Goal: Task Accomplishment & Management: Use online tool/utility

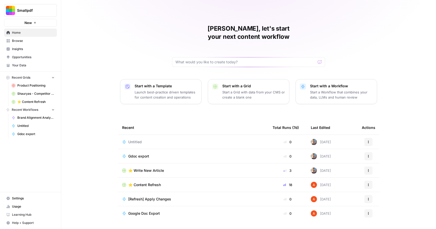
click at [38, 42] on span "Browse" at bounding box center [33, 41] width 43 height 5
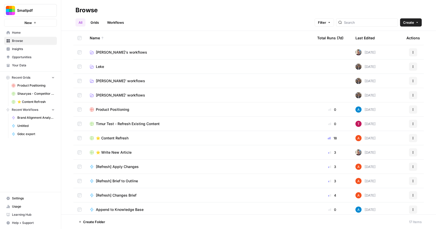
click at [119, 137] on span "⭐️ Content Refresh" at bounding box center [112, 138] width 33 height 5
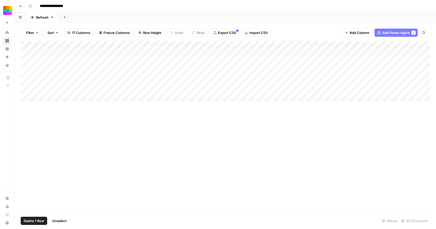
click at [27, 53] on div "Add Column" at bounding box center [226, 71] width 410 height 60
click at [26, 62] on div "Add Column" at bounding box center [226, 71] width 410 height 60
click at [26, 71] on div "Add Column" at bounding box center [226, 71] width 410 height 60
click at [35, 222] on span "Delete 3 Rows" at bounding box center [35, 220] width 23 height 5
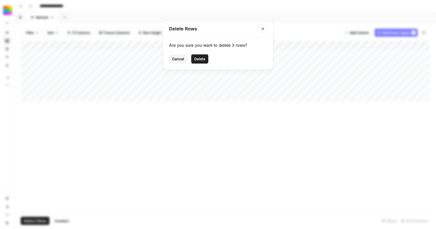
click at [197, 59] on span "Delete" at bounding box center [199, 58] width 11 height 5
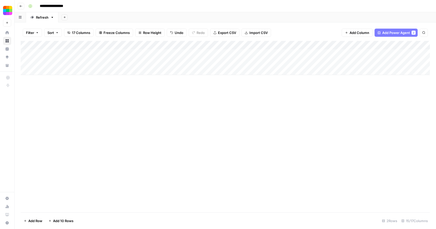
click at [50, 69] on div "Add Column" at bounding box center [226, 58] width 410 height 34
click at [52, 72] on div "Add Column" at bounding box center [226, 58] width 410 height 34
click at [53, 81] on div "Add Column" at bounding box center [226, 62] width 410 height 43
click at [53, 88] on div "Add Column" at bounding box center [226, 67] width 410 height 52
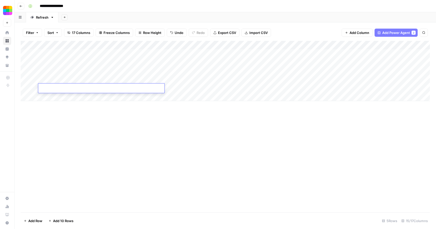
click at [59, 97] on div "Add Column" at bounding box center [226, 71] width 410 height 60
click at [56, 108] on div "Add Column" at bounding box center [226, 75] width 410 height 69
click at [55, 115] on div "Add Column" at bounding box center [226, 80] width 410 height 78
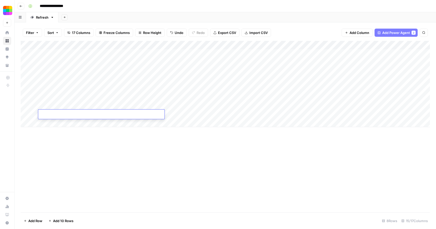
click at [53, 125] on div "Add Column" at bounding box center [226, 84] width 410 height 86
click at [53, 131] on div "Add Column" at bounding box center [226, 88] width 410 height 95
click at [106, 53] on div "Add Column" at bounding box center [226, 93] width 410 height 104
click at [160, 183] on div "Add Column" at bounding box center [226, 126] width 410 height 171
click at [200, 44] on div "Add Column" at bounding box center [226, 93] width 410 height 104
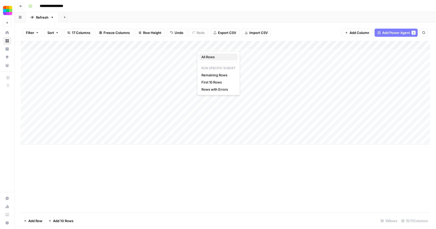
click at [215, 57] on span "All Rows" at bounding box center [218, 56] width 32 height 5
click at [216, 113] on div "Add Column" at bounding box center [226, 93] width 410 height 104
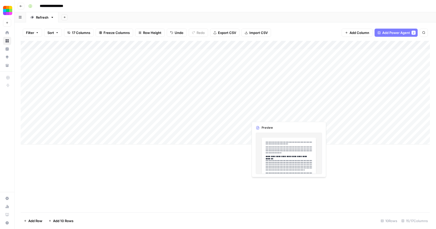
click at [255, 114] on div "Add Column" at bounding box center [226, 93] width 410 height 104
click at [234, 115] on div "Add Column" at bounding box center [226, 93] width 410 height 104
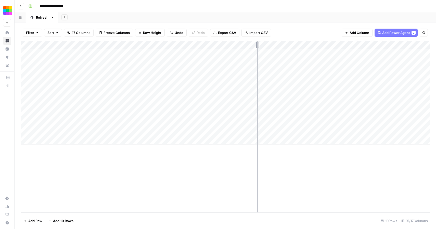
drag, startPoint x: 246, startPoint y: 45, endPoint x: 261, endPoint y: 45, distance: 15.1
click at [261, 45] on div "Add Column" at bounding box center [226, 93] width 410 height 104
drag, startPoint x: 262, startPoint y: 45, endPoint x: 276, endPoint y: 44, distance: 13.5
click at [276, 44] on div "Add Column" at bounding box center [226, 93] width 410 height 104
drag, startPoint x: 276, startPoint y: 44, endPoint x: 285, endPoint y: 44, distance: 8.9
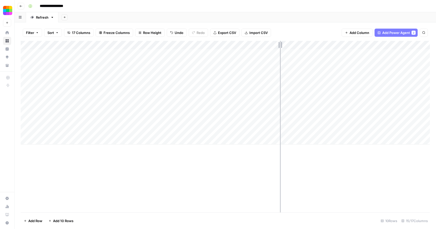
click at [285, 44] on div "Add Column" at bounding box center [226, 93] width 410 height 104
click at [134, 60] on div "Add Column" at bounding box center [226, 93] width 410 height 104
click at [278, 45] on div "Add Column" at bounding box center [226, 93] width 410 height 104
click at [288, 56] on span "All Rows" at bounding box center [296, 56] width 32 height 5
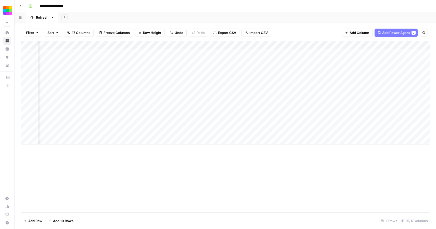
scroll to position [0, 327]
click at [109, 96] on div "Add Column" at bounding box center [226, 93] width 410 height 104
click at [234, 44] on div "Add Column" at bounding box center [226, 93] width 410 height 104
click at [246, 56] on span "All Rows" at bounding box center [252, 56] width 32 height 5
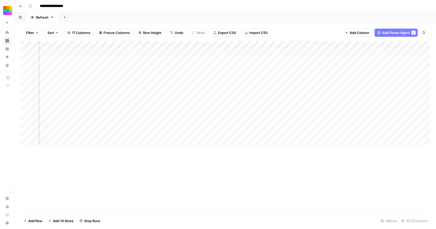
scroll to position [0, 0]
click at [159, 45] on div "Add Column" at bounding box center [226, 93] width 410 height 104
click at [194, 45] on div "Add Column" at bounding box center [226, 93] width 410 height 104
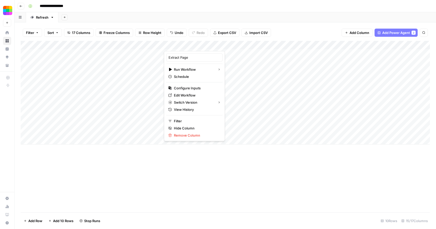
click at [245, 206] on div "Add Column" at bounding box center [226, 126] width 410 height 171
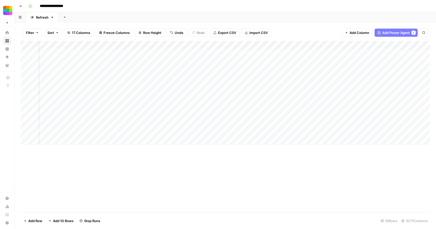
scroll to position [0, 15]
click at [179, 45] on div "Add Column" at bounding box center [226, 93] width 410 height 104
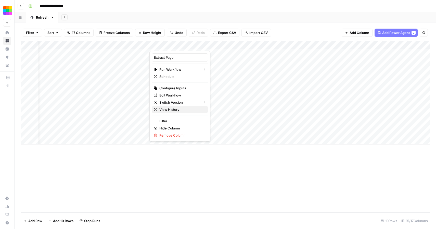
click at [174, 108] on span "View History" at bounding box center [181, 109] width 45 height 5
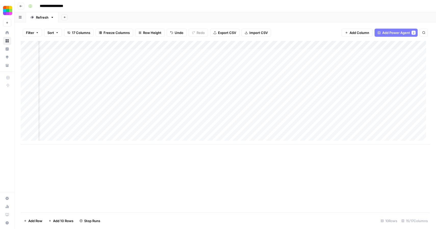
scroll to position [0, 352]
click at [211, 54] on div "Add Column" at bounding box center [226, 93] width 410 height 104
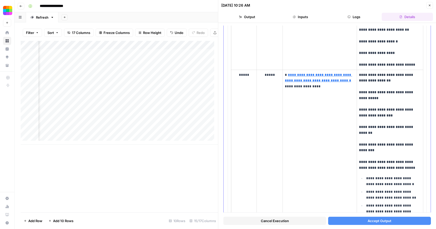
scroll to position [830, 0]
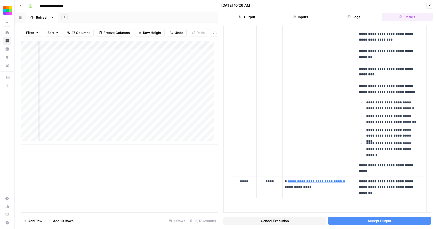
click at [382, 222] on span "Accept Output" at bounding box center [380, 220] width 24 height 5
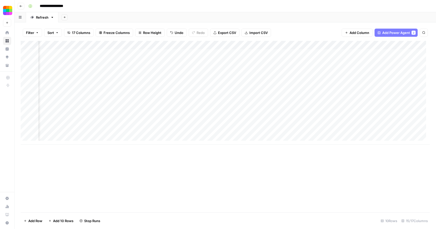
click at [200, 62] on div "Add Column" at bounding box center [226, 93] width 410 height 104
click at [211, 62] on div "Add Column" at bounding box center [226, 93] width 410 height 104
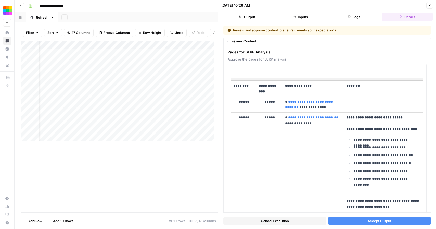
click at [389, 219] on button "Accept Output" at bounding box center [379, 221] width 103 height 8
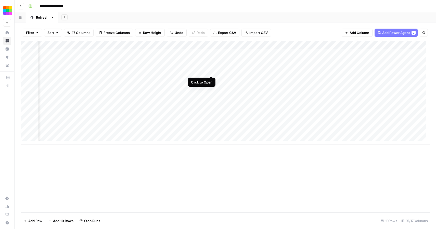
click at [211, 71] on div "Add Column" at bounding box center [226, 93] width 410 height 104
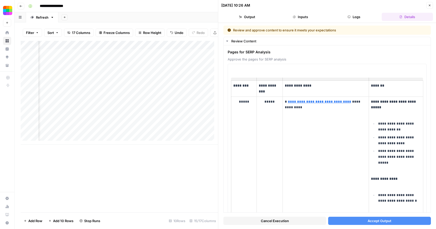
click at [374, 220] on span "Accept Output" at bounding box center [380, 220] width 24 height 5
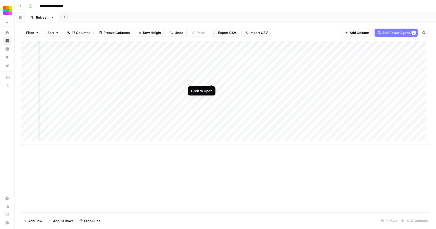
click at [211, 79] on div "Add Column" at bounding box center [226, 93] width 410 height 104
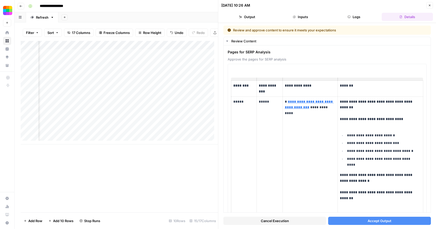
click at [369, 219] on span "Accept Output" at bounding box center [380, 220] width 24 height 5
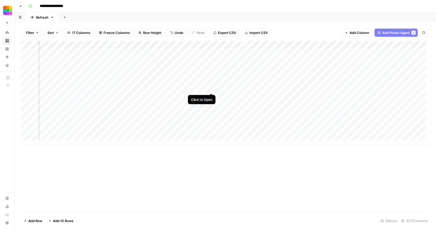
click at [212, 87] on div "Add Column" at bounding box center [226, 93] width 410 height 104
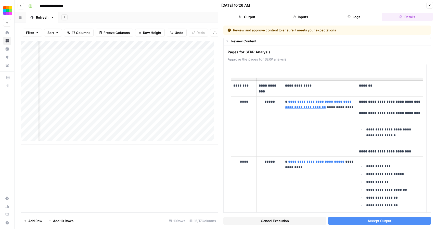
click at [382, 220] on span "Accept Output" at bounding box center [380, 220] width 24 height 5
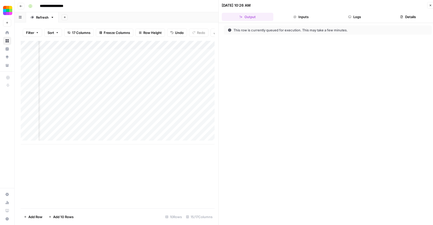
scroll to position [0, 352]
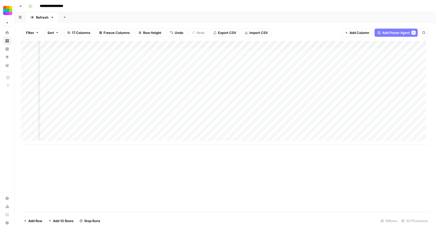
click at [211, 97] on div "Add Column" at bounding box center [226, 93] width 410 height 104
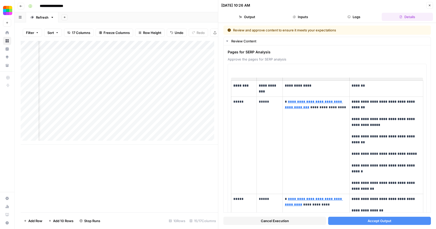
click at [379, 223] on button "Accept Output" at bounding box center [379, 221] width 103 height 8
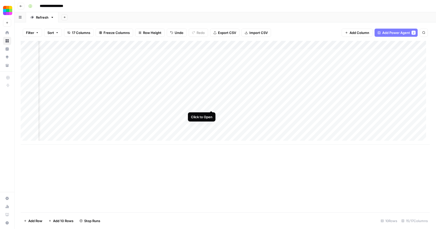
click at [211, 105] on div "Add Column" at bounding box center [226, 93] width 410 height 104
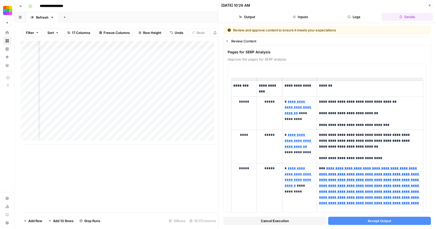
click at [374, 224] on button "Accept Output" at bounding box center [379, 221] width 103 height 8
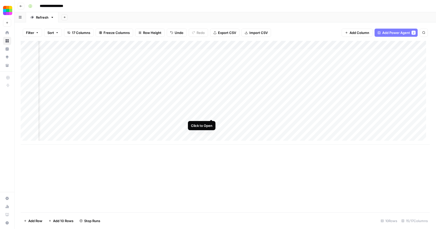
click at [211, 114] on div "Add Column" at bounding box center [226, 93] width 410 height 104
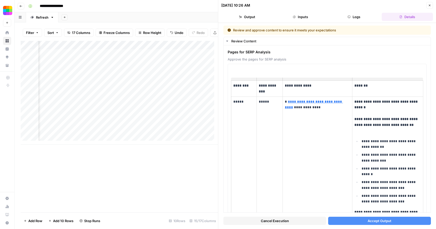
click at [381, 222] on span "Accept Output" at bounding box center [380, 220] width 24 height 5
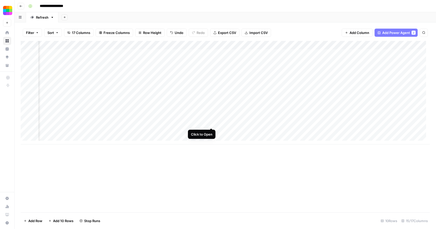
click at [212, 122] on div "Add Column" at bounding box center [226, 93] width 410 height 104
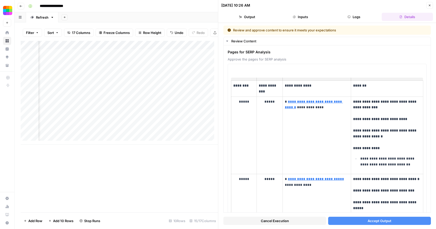
click at [375, 220] on span "Accept Output" at bounding box center [380, 220] width 24 height 5
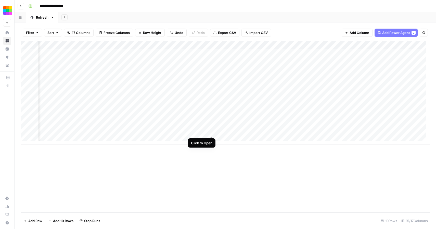
click at [211, 131] on div "Add Column" at bounding box center [226, 93] width 410 height 104
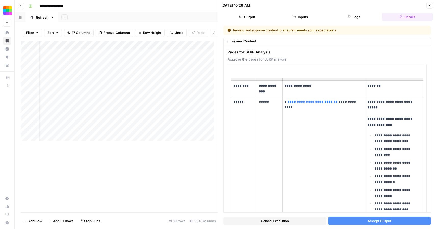
click at [379, 220] on span "Accept Output" at bounding box center [380, 220] width 24 height 5
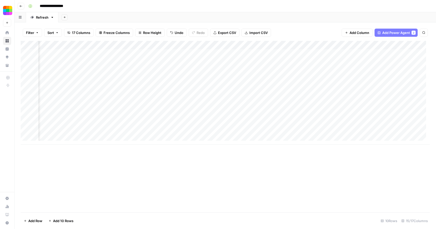
scroll to position [0, 237]
click at [326, 53] on div "Add Column" at bounding box center [226, 93] width 410 height 104
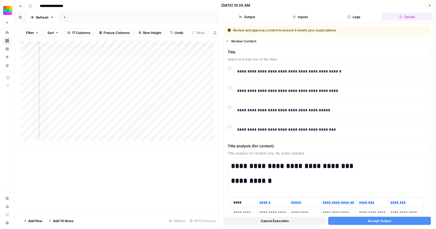
scroll to position [0, 151]
click at [89, 57] on div "Add Column" at bounding box center [120, 93] width 198 height 104
click at [318, 72] on p "**********" at bounding box center [328, 71] width 182 height 7
click at [375, 219] on span "Accept Output" at bounding box center [380, 220] width 24 height 5
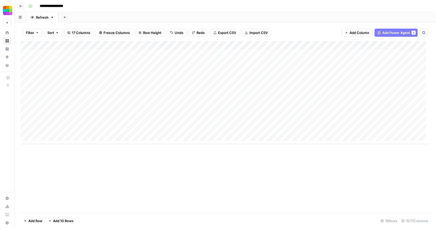
click at [103, 55] on div "Add Column" at bounding box center [226, 93] width 410 height 104
type textarea "**********"
click at [98, 182] on div "Add Column" at bounding box center [226, 126] width 410 height 171
click at [98, 64] on div "Add Column" at bounding box center [226, 93] width 410 height 104
click at [99, 55] on div "Add Column" at bounding box center [226, 93] width 410 height 104
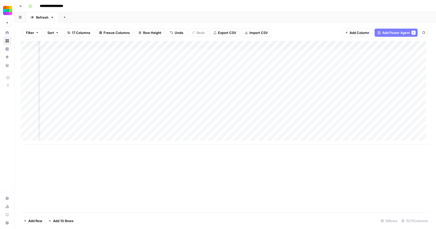
scroll to position [0, 346]
click at [219, 53] on div "Add Column" at bounding box center [226, 93] width 410 height 104
click at [219, 45] on div "Add Column" at bounding box center [226, 93] width 410 height 104
click at [208, 198] on div "Add Column" at bounding box center [226, 126] width 410 height 171
click at [217, 63] on div "Add Column" at bounding box center [226, 93] width 410 height 104
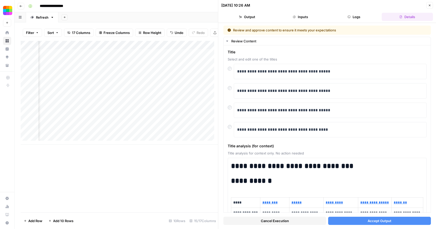
click at [427, 5] on button "Close" at bounding box center [430, 5] width 7 height 7
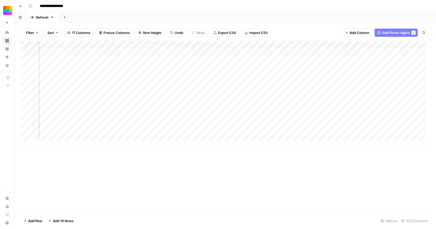
click at [202, 52] on div "Add Column" at bounding box center [226, 93] width 410 height 104
click at [218, 54] on div "Add Column" at bounding box center [226, 93] width 410 height 104
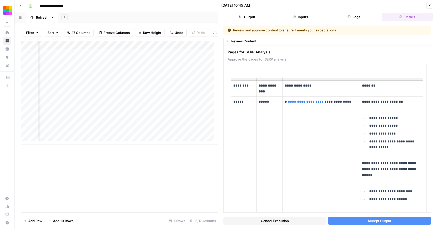
click at [376, 221] on span "Accept Output" at bounding box center [380, 220] width 24 height 5
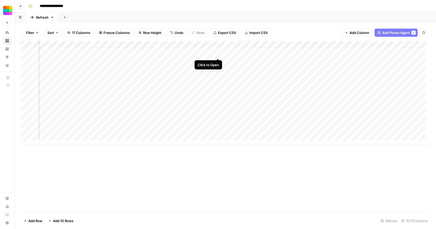
click at [218, 53] on div "Add Column" at bounding box center [226, 93] width 410 height 104
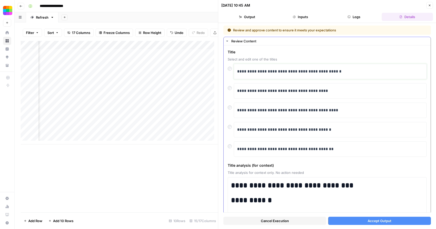
click at [290, 72] on p "**********" at bounding box center [328, 71] width 182 height 7
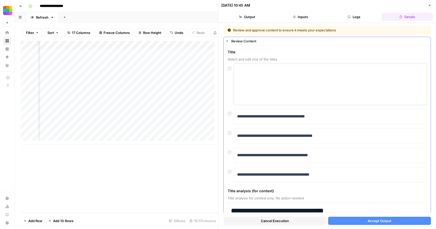
click at [279, 78] on textarea at bounding box center [330, 84] width 186 height 36
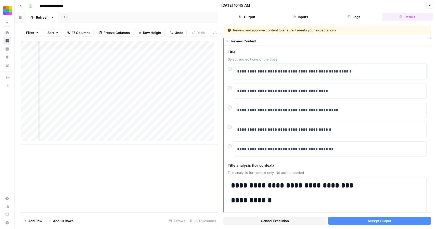
click at [297, 68] on div "**********" at bounding box center [330, 71] width 186 height 11
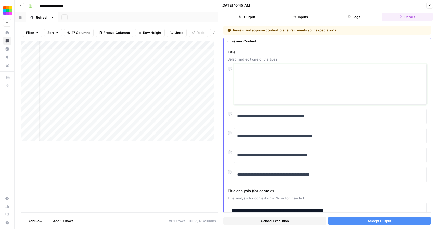
click at [311, 72] on textarea at bounding box center [330, 84] width 186 height 36
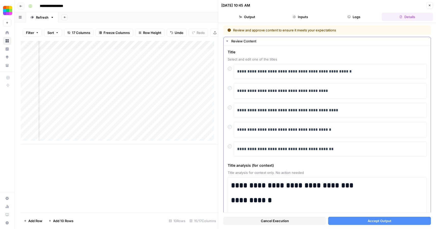
scroll to position [0, 413]
click at [292, 70] on p "**********" at bounding box center [328, 71] width 182 height 7
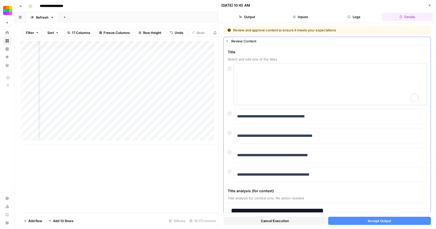
click at [282, 77] on textarea "To enrich screen reader interactions, please activate Accessibility in Grammarl…" at bounding box center [330, 84] width 186 height 36
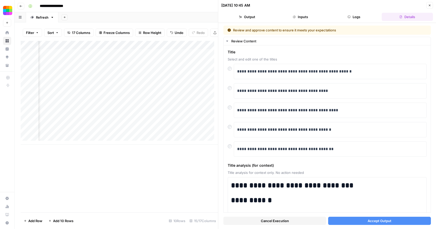
click at [376, 222] on span "Accept Output" at bounding box center [380, 220] width 24 height 5
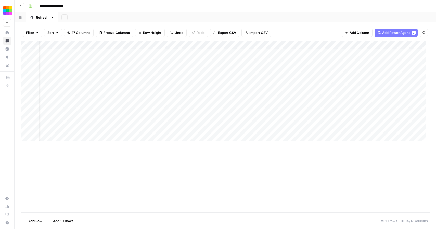
scroll to position [0, 345]
click at [218, 62] on div "Add Column" at bounding box center [226, 93] width 410 height 104
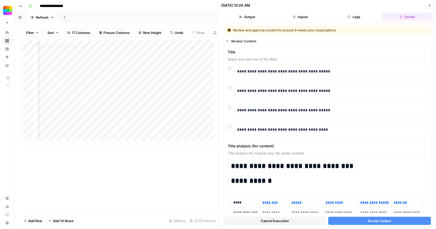
scroll to position [0, 316]
click at [316, 72] on p "**********" at bounding box center [328, 71] width 182 height 7
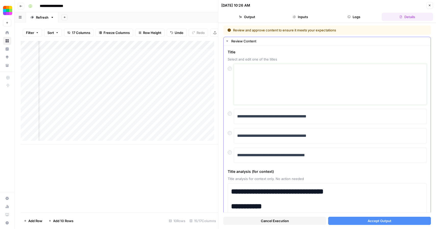
click at [297, 76] on textarea at bounding box center [330, 84] width 186 height 36
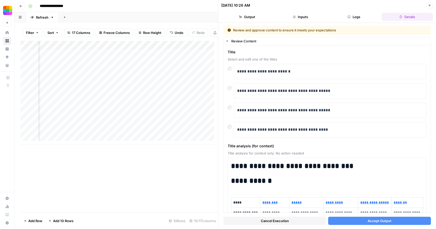
click at [376, 222] on span "Accept Output" at bounding box center [380, 220] width 24 height 5
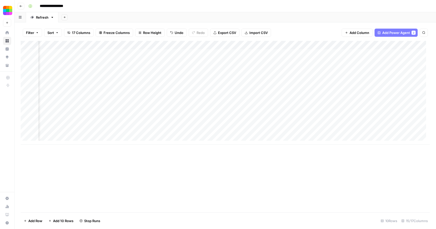
scroll to position [0, 30]
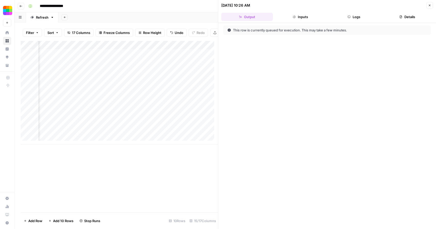
click at [430, 6] on icon "button" at bounding box center [429, 5] width 3 height 3
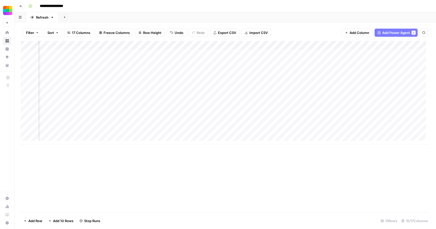
scroll to position [0, 244]
click at [320, 70] on div "Add Column" at bounding box center [226, 93] width 410 height 104
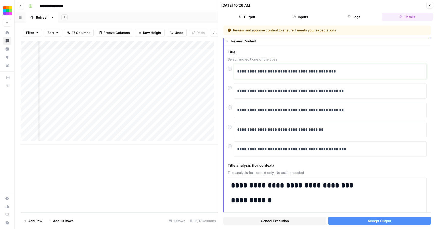
click at [314, 70] on p "**********" at bounding box center [328, 71] width 182 height 7
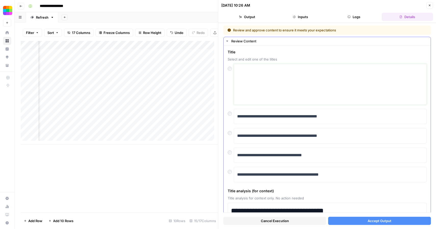
click at [314, 70] on textarea at bounding box center [330, 84] width 186 height 36
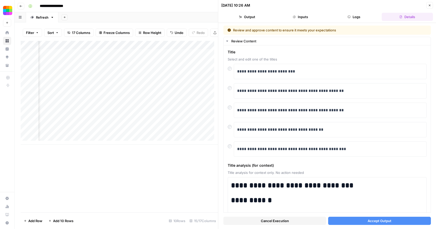
click at [372, 219] on span "Accept Output" at bounding box center [380, 220] width 24 height 5
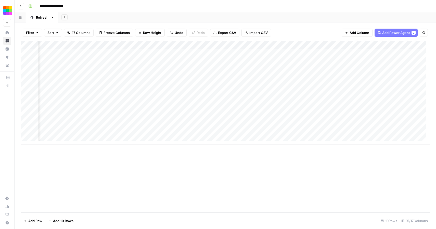
scroll to position [0, 188]
click at [376, 79] on div "Add Column" at bounding box center [226, 93] width 410 height 104
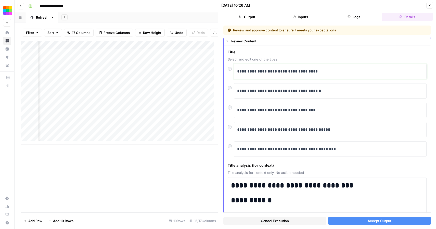
click at [277, 70] on p "**********" at bounding box center [328, 71] width 182 height 7
click at [291, 70] on p "**********" at bounding box center [328, 71] width 182 height 7
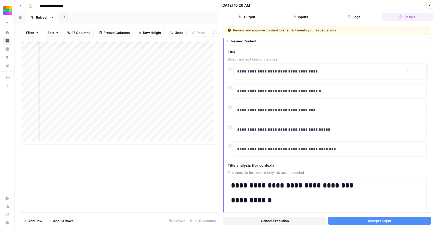
click at [291, 70] on p "**********" at bounding box center [328, 71] width 182 height 7
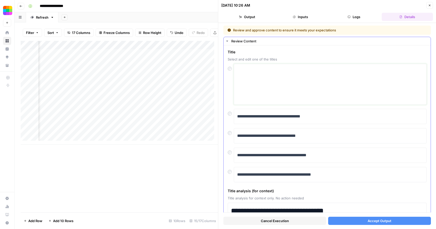
click at [278, 74] on textarea at bounding box center [330, 84] width 186 height 36
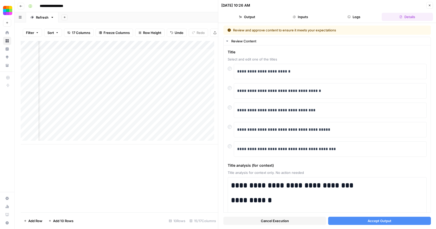
click at [385, 222] on span "Accept Output" at bounding box center [380, 220] width 24 height 5
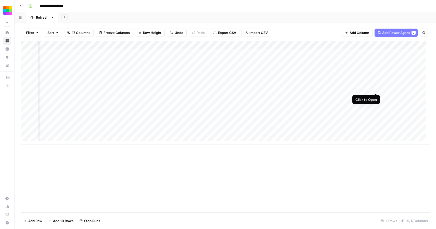
click at [375, 89] on div "Add Column" at bounding box center [226, 93] width 410 height 104
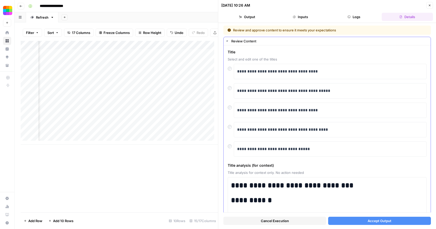
scroll to position [0, 188]
click at [304, 71] on p "**********" at bounding box center [328, 71] width 182 height 7
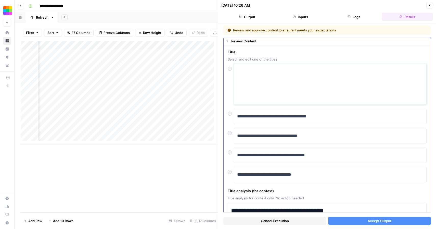
click at [292, 75] on textarea at bounding box center [330, 84] width 186 height 36
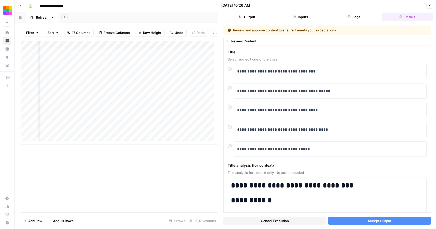
click at [375, 220] on span "Accept Output" at bounding box center [380, 220] width 24 height 5
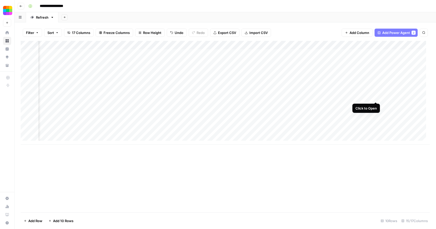
click at [376, 97] on div "Add Column" at bounding box center [226, 93] width 410 height 104
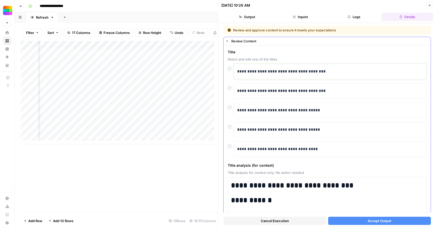
click at [306, 69] on p "**********" at bounding box center [328, 71] width 182 height 7
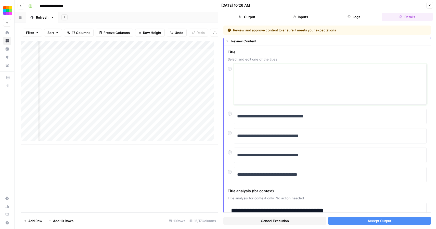
click at [296, 71] on textarea at bounding box center [330, 84] width 186 height 36
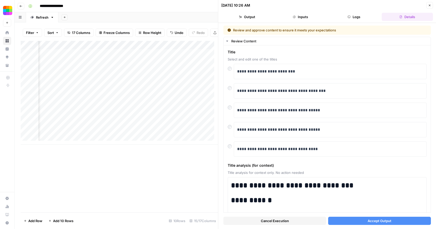
click at [373, 222] on span "Accept Output" at bounding box center [380, 220] width 24 height 5
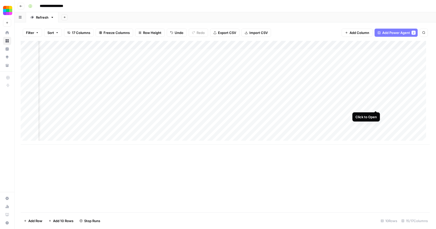
click at [375, 105] on div "Add Column" at bounding box center [226, 93] width 410 height 104
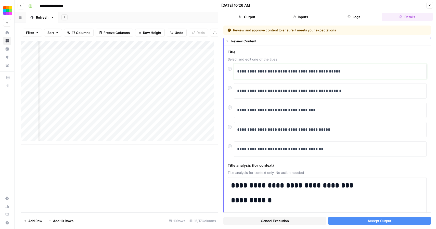
click at [276, 72] on p "**********" at bounding box center [328, 71] width 182 height 7
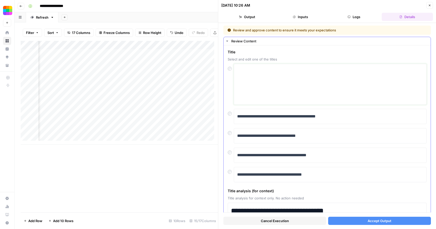
click at [289, 82] on textarea at bounding box center [330, 84] width 186 height 36
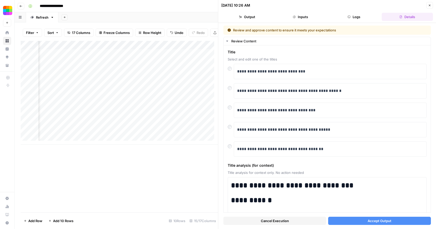
click at [374, 220] on span "Accept Output" at bounding box center [380, 220] width 24 height 5
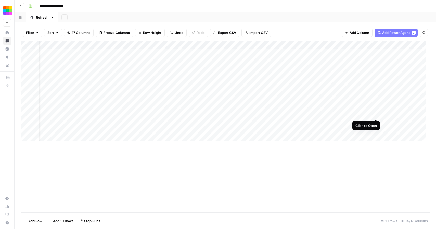
click at [376, 113] on div "Add Column" at bounding box center [226, 93] width 410 height 104
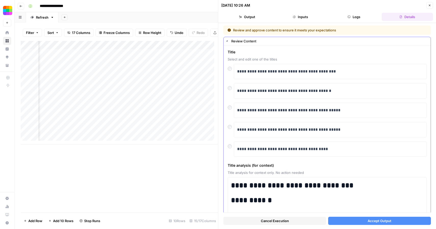
scroll to position [0, 188]
click at [293, 71] on p "**********" at bounding box center [328, 71] width 182 height 7
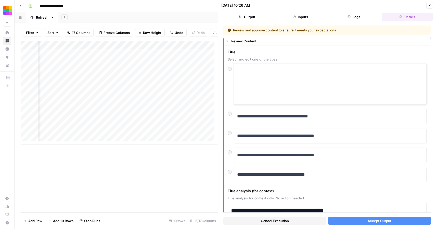
click at [282, 83] on textarea at bounding box center [330, 84] width 186 height 36
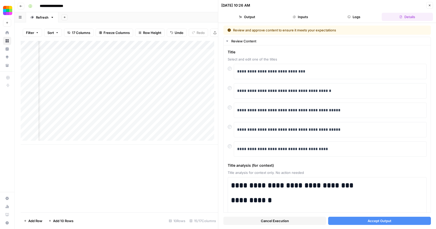
click at [382, 224] on button "Accept Output" at bounding box center [379, 221] width 103 height 8
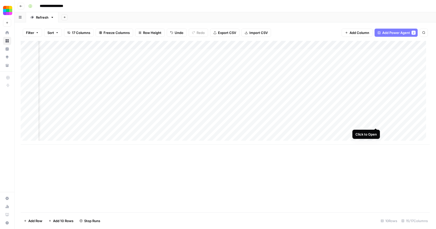
click at [375, 122] on div "Add Column" at bounding box center [226, 93] width 410 height 104
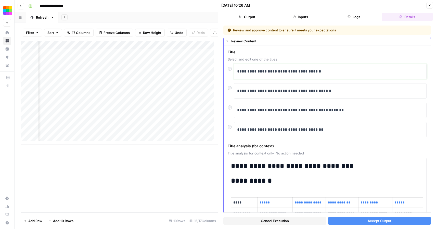
click at [297, 73] on p "**********" at bounding box center [328, 71] width 182 height 7
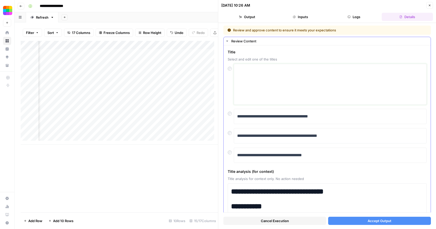
click at [283, 77] on textarea at bounding box center [330, 84] width 186 height 36
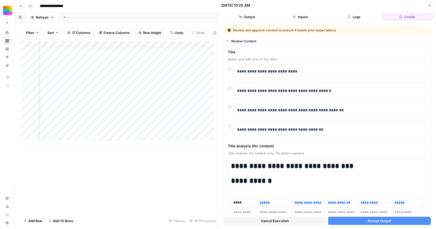
click at [372, 220] on span "Accept Output" at bounding box center [380, 220] width 24 height 5
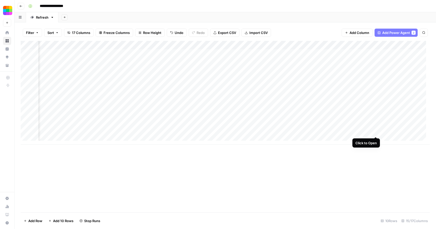
click at [376, 131] on div "Add Column" at bounding box center [226, 93] width 410 height 104
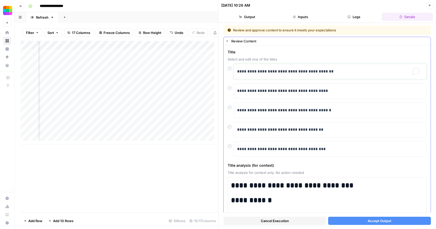
click at [306, 73] on p "**********" at bounding box center [328, 71] width 182 height 7
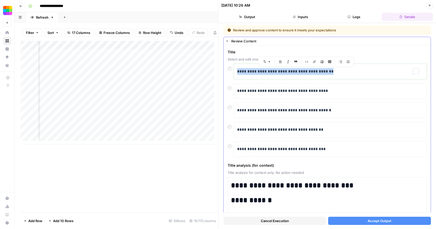
click at [306, 73] on p "**********" at bounding box center [328, 71] width 182 height 7
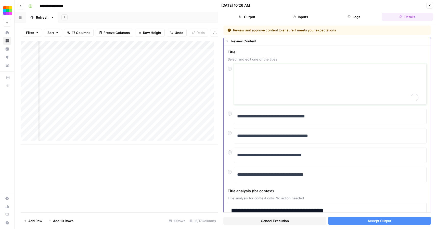
click at [290, 77] on textarea "To enrich screen reader interactions, please activate Accessibility in Grammarl…" at bounding box center [330, 84] width 186 height 36
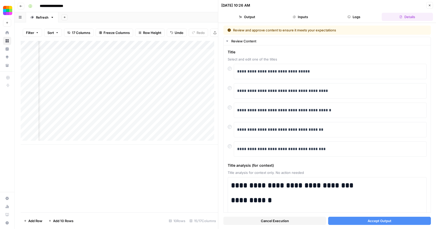
click at [370, 221] on span "Accept Output" at bounding box center [380, 220] width 24 height 5
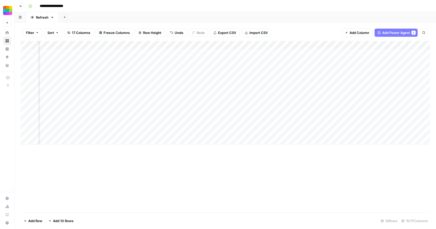
scroll to position [0, 491]
click at [228, 44] on div "Add Column" at bounding box center [226, 93] width 410 height 104
click at [240, 55] on span "All Rows" at bounding box center [246, 56] width 32 height 5
click at [384, 44] on div "Add Column" at bounding box center [226, 93] width 410 height 104
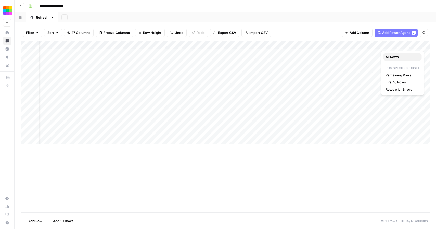
click at [398, 56] on span "All Rows" at bounding box center [402, 56] width 32 height 5
click at [344, 54] on div "Add Column" at bounding box center [226, 93] width 410 height 104
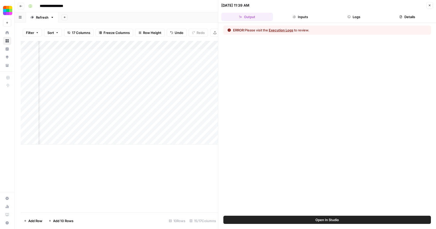
click at [285, 30] on button "Execution Logs" at bounding box center [281, 30] width 24 height 5
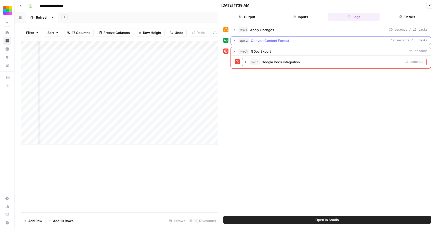
click at [276, 41] on span "Convert Content Format" at bounding box center [270, 40] width 38 height 5
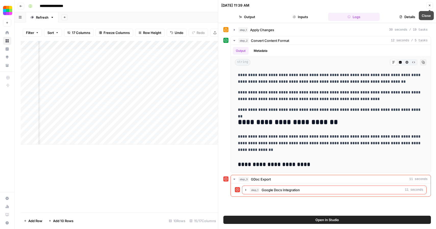
click at [428, 5] on icon "button" at bounding box center [429, 5] width 3 height 3
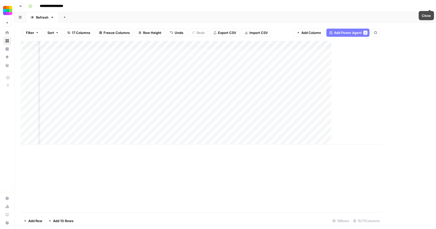
scroll to position [0, 518]
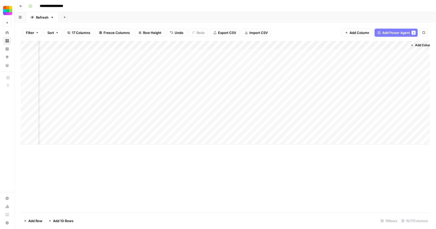
click at [351, 44] on div "Add Column" at bounding box center [226, 93] width 410 height 104
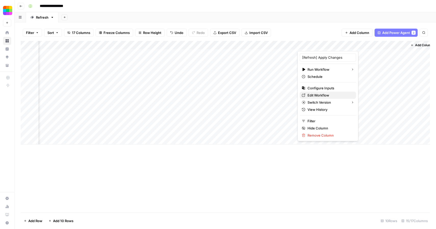
click at [320, 93] on span "Edit Workflow" at bounding box center [330, 95] width 45 height 5
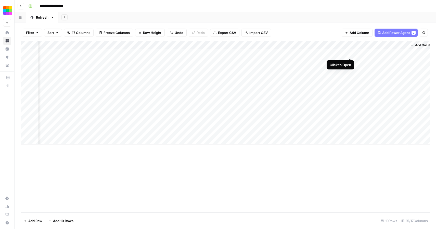
click at [349, 53] on div "Add Column" at bounding box center [226, 93] width 410 height 104
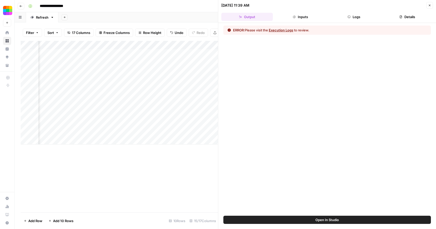
click at [286, 30] on button "Execution Logs" at bounding box center [281, 30] width 24 height 5
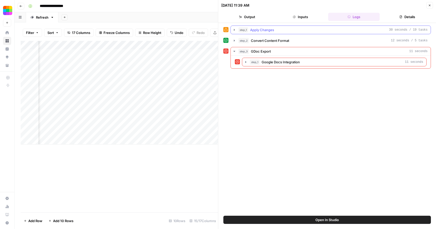
click at [270, 32] on button "step_1 Apply Changes 30 seconds / 19 tasks" at bounding box center [331, 30] width 200 height 8
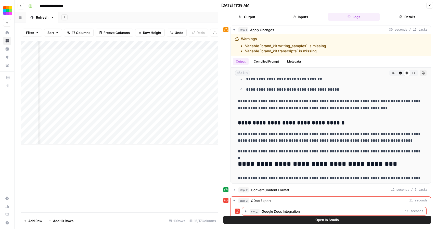
scroll to position [154, 0]
